Goal: Information Seeking & Learning: Learn about a topic

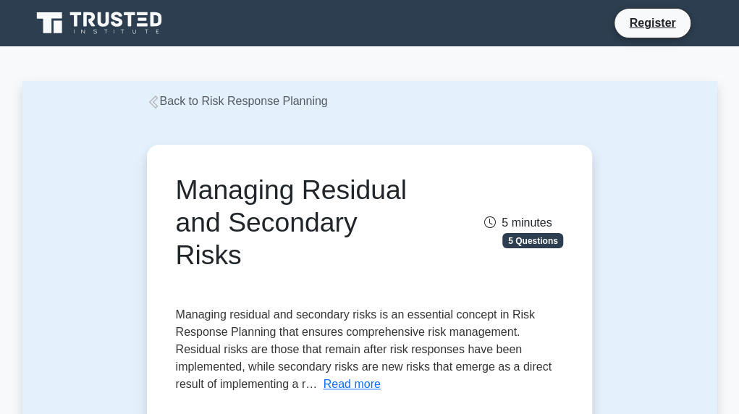
click at [154, 108] on icon at bounding box center [152, 102] width 9 height 13
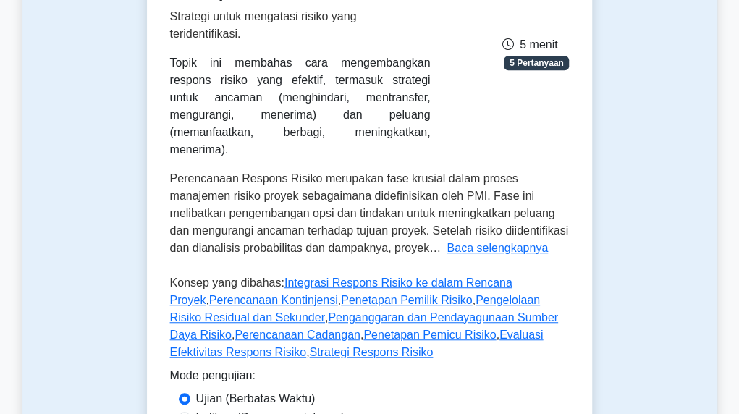
scroll to position [290, 0]
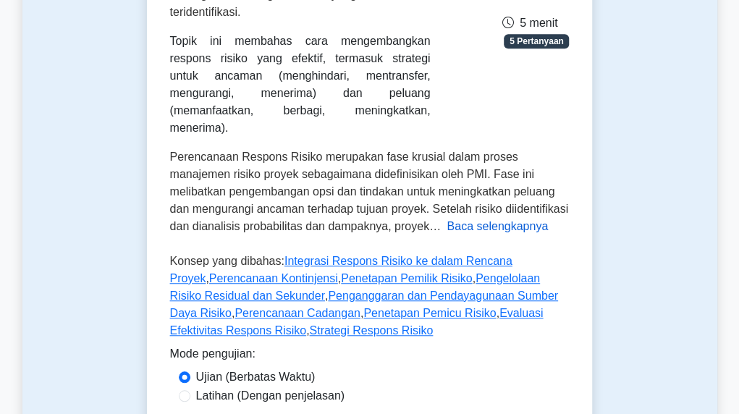
click at [447, 220] on font "Baca selengkapnya" at bounding box center [497, 226] width 101 height 12
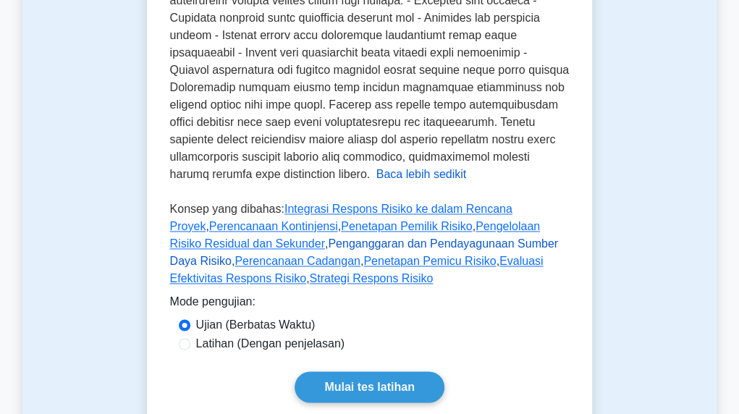
scroll to position [652, 0]
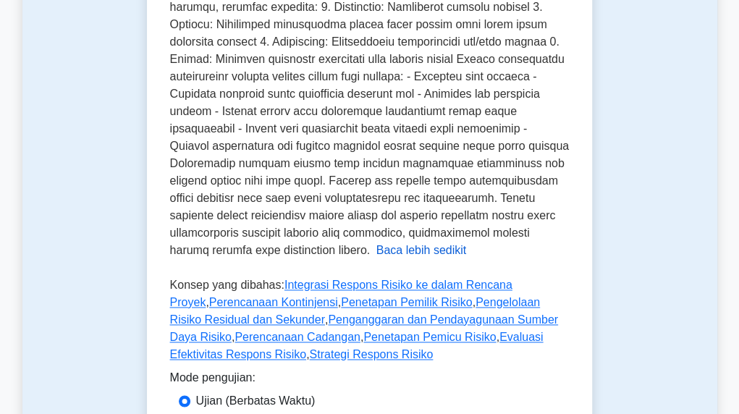
click at [377, 244] on font "Baca lebih sedikit" at bounding box center [422, 250] width 91 height 12
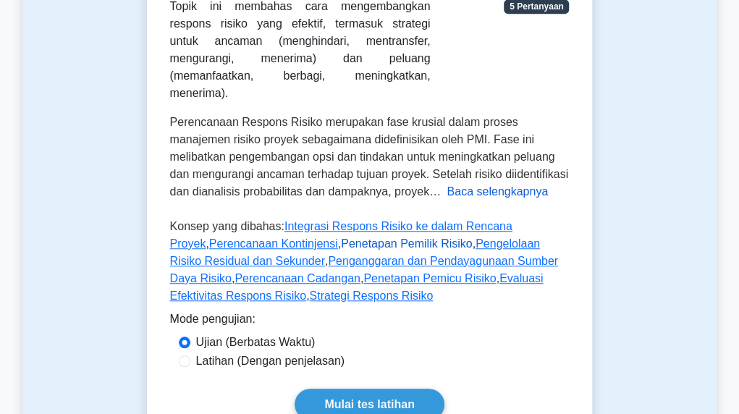
scroll to position [186, 0]
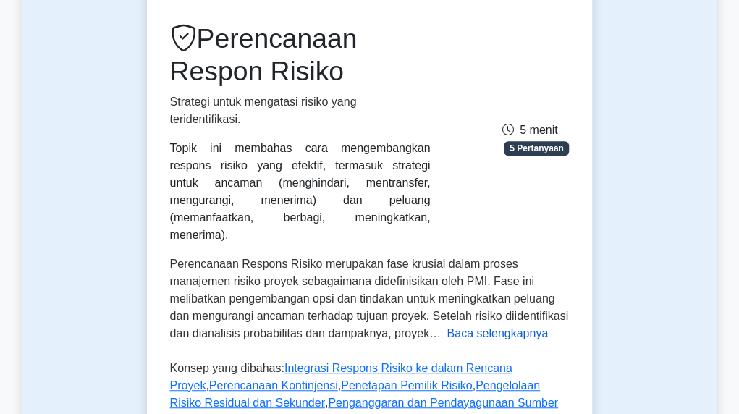
click at [447, 327] on font "Baca selengkapnya" at bounding box center [497, 333] width 101 height 12
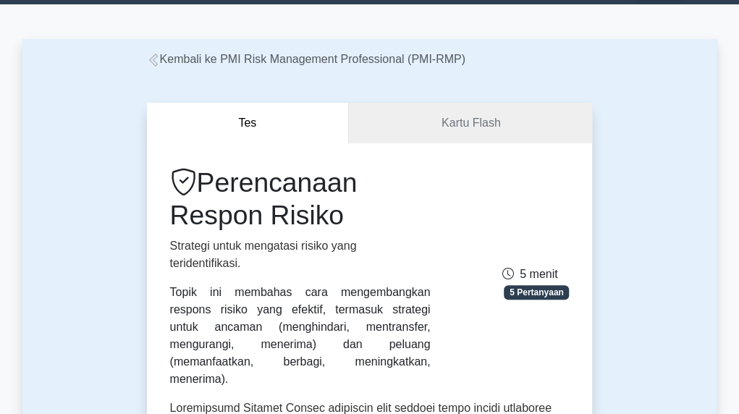
scroll to position [0, 0]
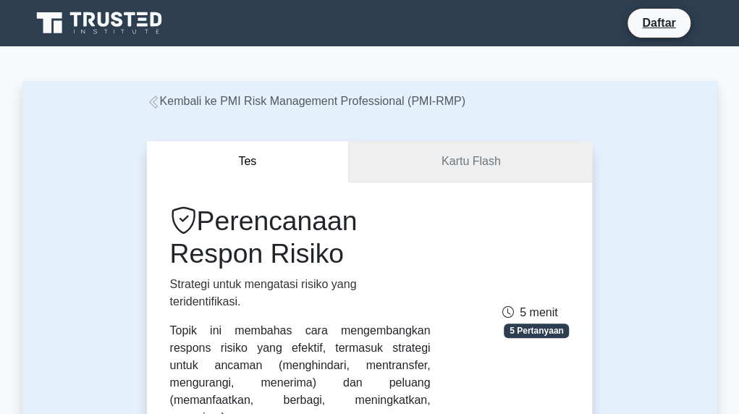
click at [419, 144] on link "Kartu Flash" at bounding box center [470, 161] width 243 height 41
